Goal: Task Accomplishment & Management: Manage account settings

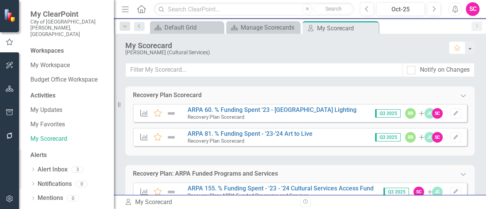
scroll to position [377, 0]
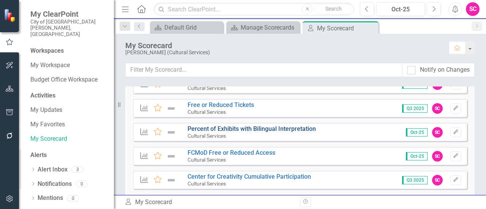
drag, startPoint x: 0, startPoint y: 0, endPoint x: 294, endPoint y: 132, distance: 322.2
drag, startPoint x: 294, startPoint y: 132, endPoint x: 281, endPoint y: 126, distance: 14.6
click at [281, 126] on link "Percent of Exhibits with Bilingual Interpretation" at bounding box center [251, 128] width 128 height 7
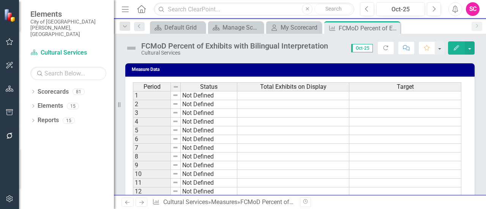
scroll to position [464, 0]
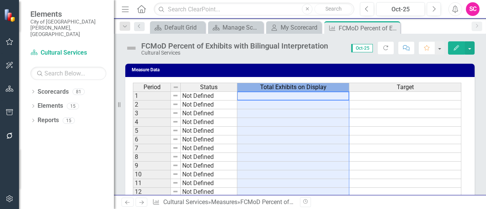
click at [275, 87] on span "Total Exhibits on Display" at bounding box center [293, 87] width 66 height 7
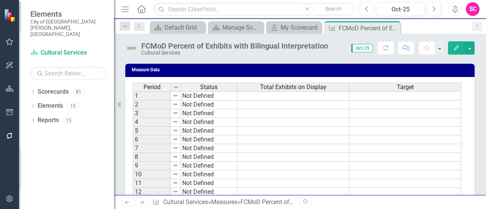
click at [460, 46] on button "Edit" at bounding box center [456, 47] width 17 height 13
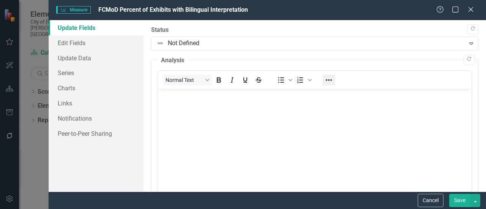
scroll to position [0, 0]
click at [468, 9] on icon "Close" at bounding box center [470, 9] width 9 height 7
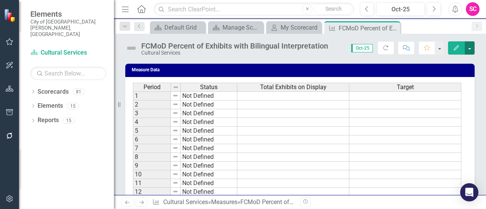
click at [468, 52] on button "button" at bounding box center [469, 47] width 10 height 13
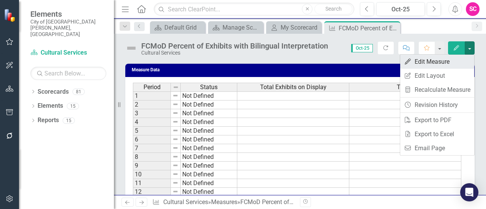
click at [444, 63] on link "Edit Edit Measure" at bounding box center [437, 62] width 74 height 14
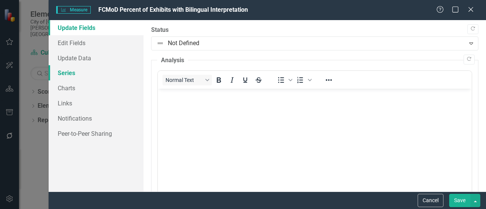
click at [77, 72] on link "Series" at bounding box center [96, 72] width 95 height 15
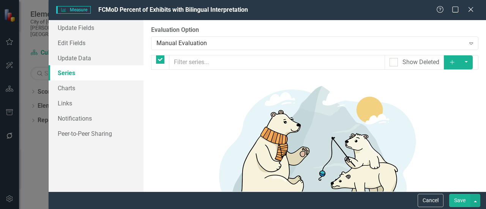
checkbox input "false"
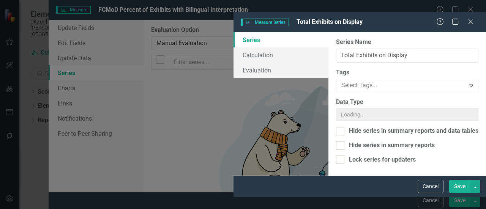
click at [227, 85] on div "Measure Series Measure Series Total Exhibits on Display Help Maximize Close Ser…" at bounding box center [243, 104] width 486 height 209
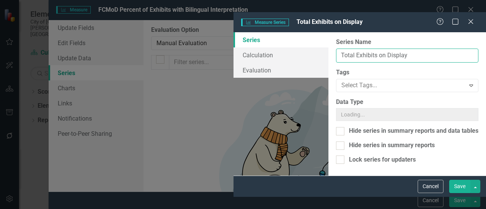
click at [336, 49] on input "Total Exhibits on Display" at bounding box center [407, 56] width 142 height 14
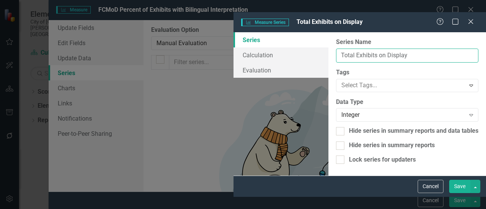
click at [336, 49] on input "Total Exhibits on Display" at bounding box center [407, 56] width 142 height 14
type input "Total Exhibit Text Panels on Display"
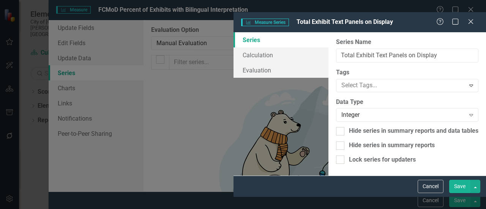
click at [462, 193] on button "Save" at bounding box center [459, 186] width 21 height 13
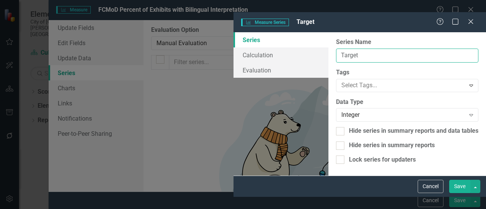
drag, startPoint x: 242, startPoint y: 45, endPoint x: 195, endPoint y: 44, distance: 47.0
click at [328, 44] on div "From this page, you can edit the name, type, and visibility options of your ser…" at bounding box center [406, 103] width 157 height 143
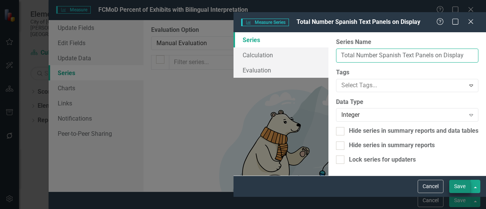
type input "Total Number Spanish Text Panels on Display"
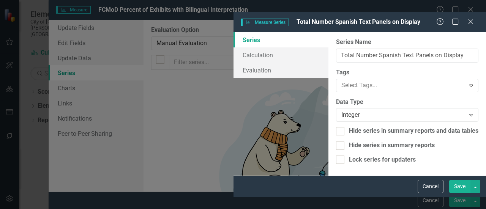
click at [459, 193] on button "Save" at bounding box center [459, 186] width 21 height 13
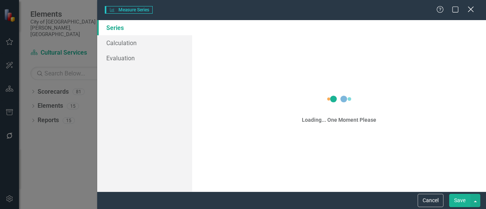
click at [471, 9] on icon "Close" at bounding box center [470, 9] width 9 height 7
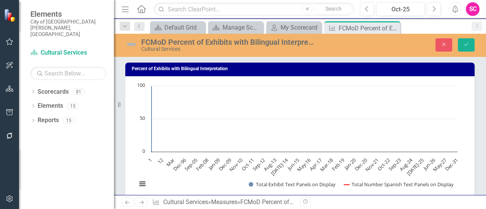
scroll to position [453, 0]
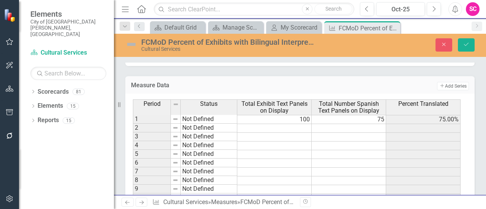
click at [298, 124] on td at bounding box center [274, 128] width 74 height 9
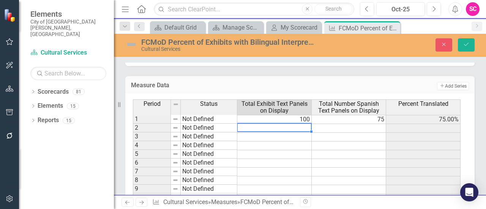
click at [297, 119] on td "100" at bounding box center [274, 119] width 74 height 9
type textarea "1"
click at [348, 118] on td "75" at bounding box center [348, 119] width 74 height 9
type textarea "75"
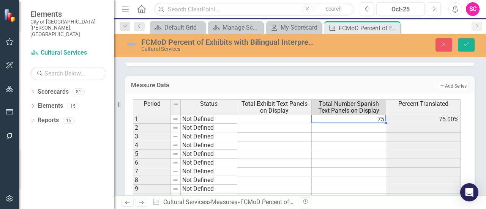
click at [348, 118] on td "75" at bounding box center [348, 119] width 74 height 9
click at [348, 118] on textarea "75" at bounding box center [348, 119] width 75 height 9
click at [467, 44] on icon "Save" at bounding box center [466, 44] width 7 height 5
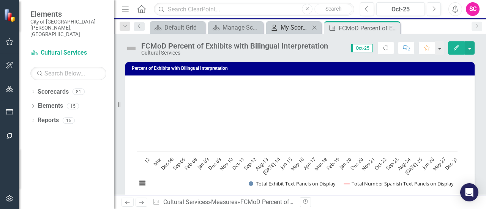
click at [280, 29] on div "My Scorecard" at bounding box center [294, 27] width 29 height 9
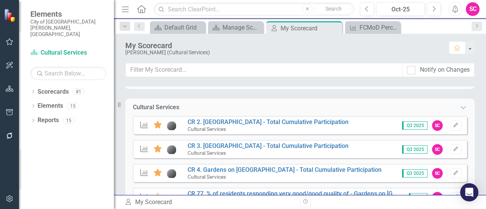
scroll to position [123, 0]
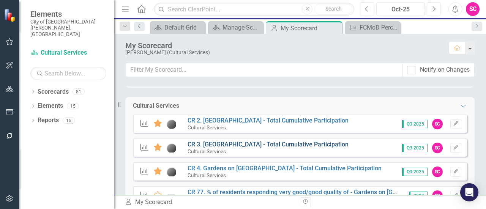
click at [287, 141] on link "CR 3. [GEOGRAPHIC_DATA] - Total Cumulative Participation" at bounding box center [267, 144] width 161 height 7
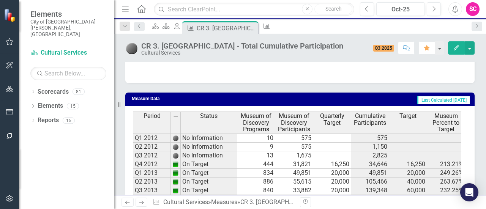
scroll to position [546, 0]
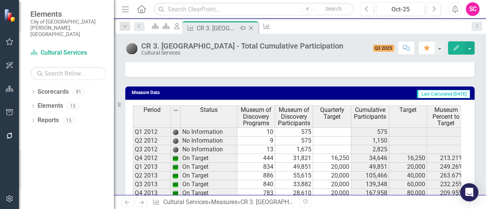
click at [253, 28] on icon at bounding box center [251, 28] width 4 height 4
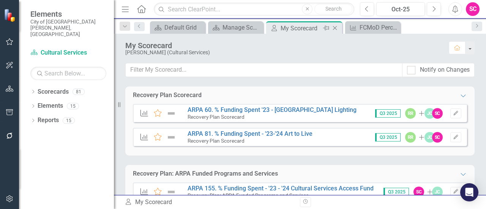
click at [288, 28] on div "My Scorecard" at bounding box center [300, 28] width 41 height 9
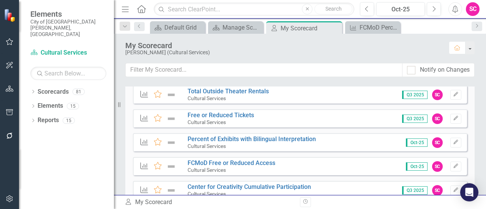
scroll to position [371, 0]
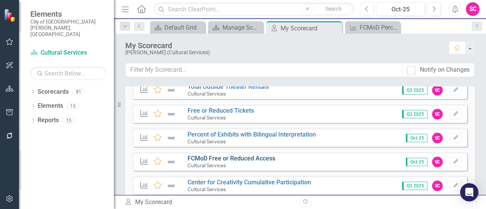
click at [247, 157] on link "FCMoD Free or Reduced Access" at bounding box center [231, 158] width 88 height 7
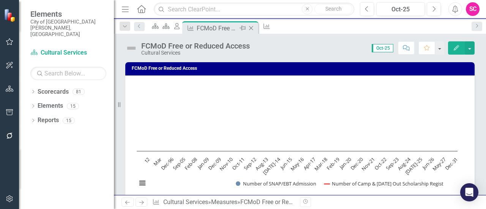
click at [255, 27] on icon "Close" at bounding box center [251, 28] width 8 height 6
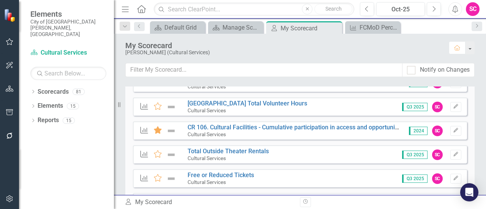
scroll to position [307, 0]
click at [287, 106] on link "[GEOGRAPHIC_DATA] Total Volunteer Hours" at bounding box center [247, 102] width 120 height 7
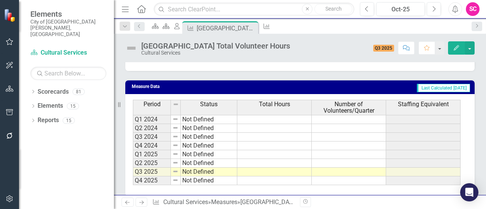
scroll to position [305, 0]
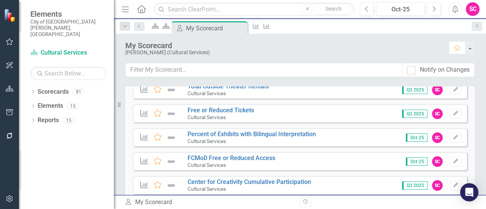
scroll to position [389, 0]
